Goal: Use online tool/utility: Use online tool/utility

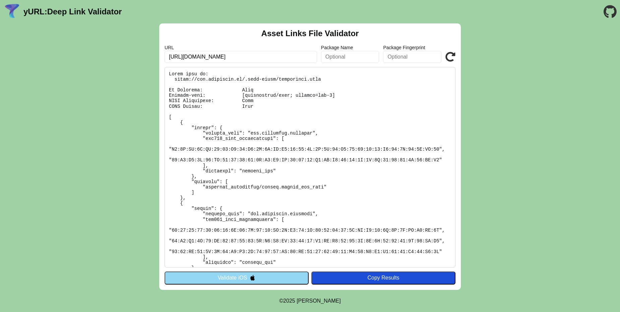
click at [226, 58] on input "https://api.eventline.in/.well-known/assetlinks.json" at bounding box center [241, 57] width 152 height 12
paste input "[URL][DOMAIN_NAME]"
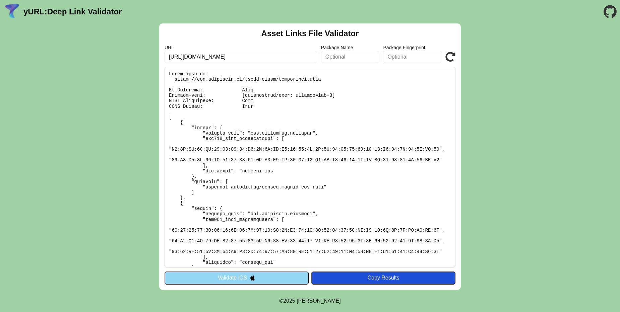
type input "[URL][DOMAIN_NAME]"
click at [449, 60] on icon at bounding box center [450, 57] width 10 height 10
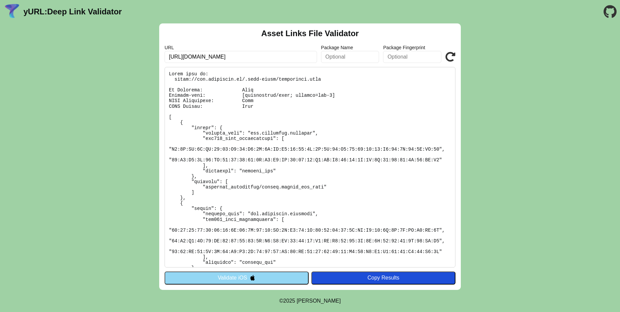
click at [449, 60] on icon at bounding box center [450, 57] width 10 height 10
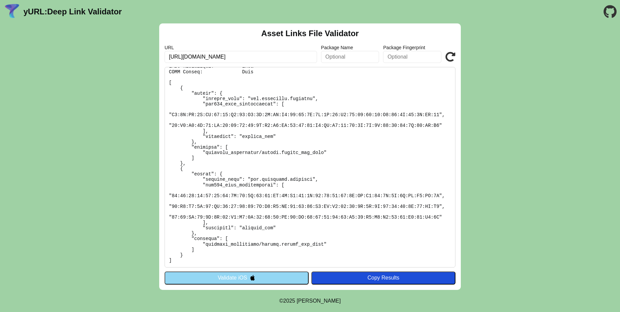
click at [279, 60] on input "[URL][DOMAIN_NAME]" at bounding box center [241, 57] width 152 height 12
